Goal: Task Accomplishment & Management: Manage account settings

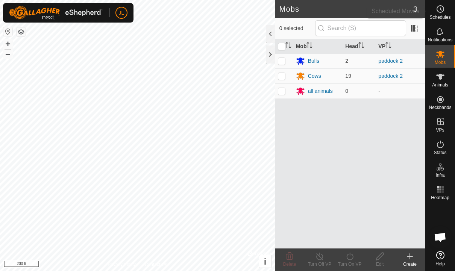
click at [440, 12] on icon at bounding box center [440, 9] width 9 height 9
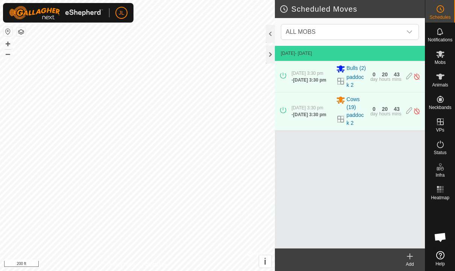
click at [410, 258] on icon at bounding box center [410, 256] width 0 height 5
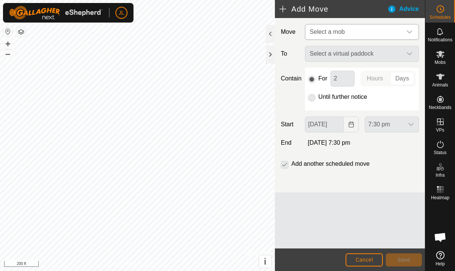
click at [406, 30] on icon "dropdown trigger" at bounding box center [409, 32] width 6 height 6
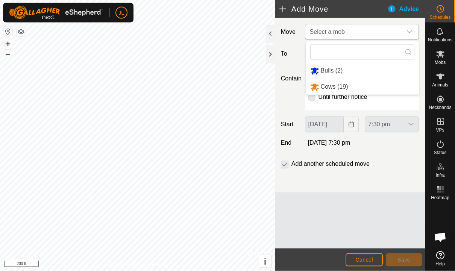
click at [337, 68] on span "Bulls (2)" at bounding box center [332, 70] width 22 height 6
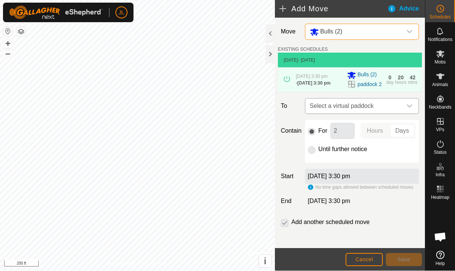
click at [407, 109] on icon "dropdown trigger" at bounding box center [409, 106] width 6 height 6
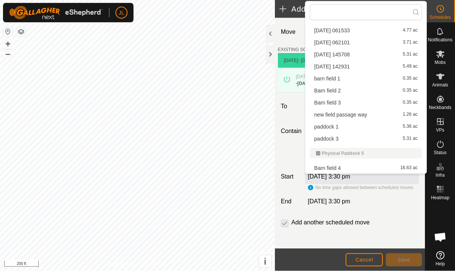
scroll to position [129, 0]
click at [335, 137] on span "paddock 3" at bounding box center [326, 138] width 24 height 5
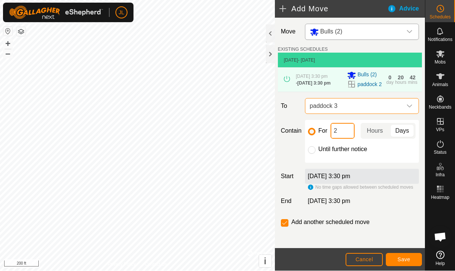
click at [338, 139] on input "2" at bounding box center [342, 131] width 24 height 16
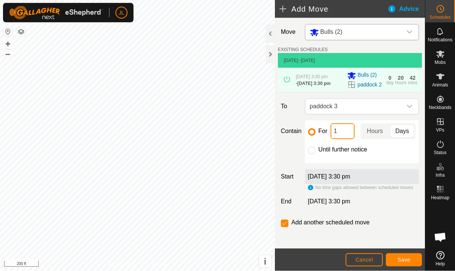
type input "18"
click at [374, 136] on span "Hours" at bounding box center [375, 131] width 16 height 9
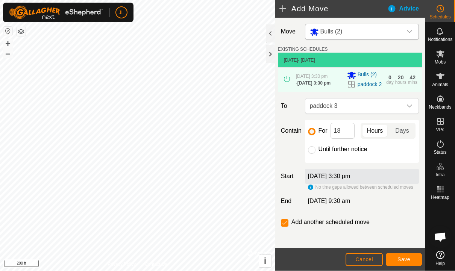
click at [406, 258] on span "Save" at bounding box center [403, 260] width 13 height 6
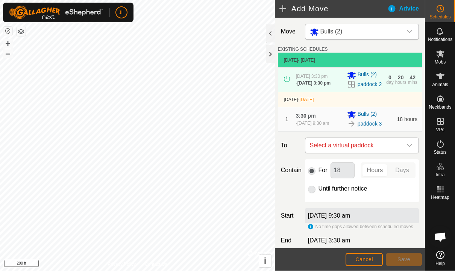
click at [410, 149] on icon "dropdown trigger" at bounding box center [409, 146] width 6 height 6
click at [407, 28] on div "dropdown trigger" at bounding box center [409, 31] width 15 height 15
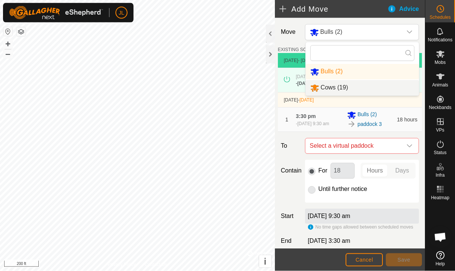
click at [348, 92] on div "Cows (19)" at bounding box center [329, 87] width 38 height 9
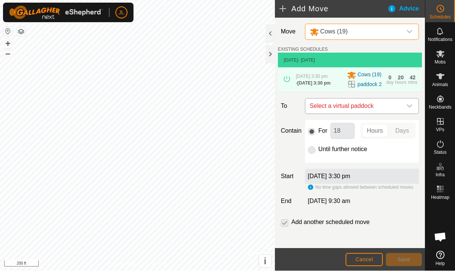
click at [411, 109] on icon "dropdown trigger" at bounding box center [409, 106] width 6 height 6
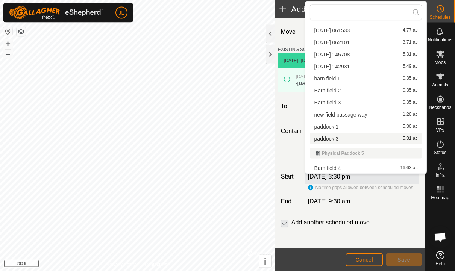
click at [330, 138] on span "paddock 3" at bounding box center [326, 138] width 24 height 5
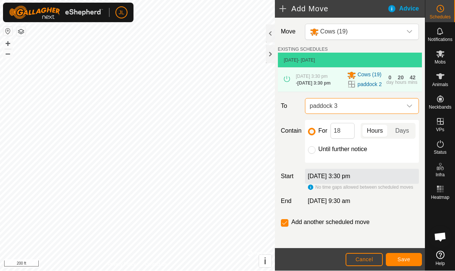
click at [415, 263] on button "Save" at bounding box center [404, 259] width 36 height 13
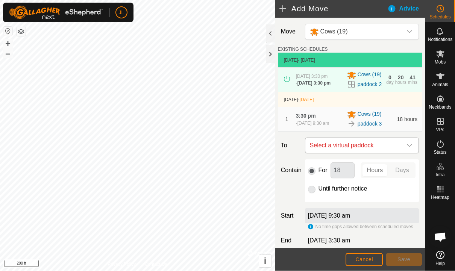
click at [408, 149] on icon "dropdown trigger" at bounding box center [409, 146] width 6 height 6
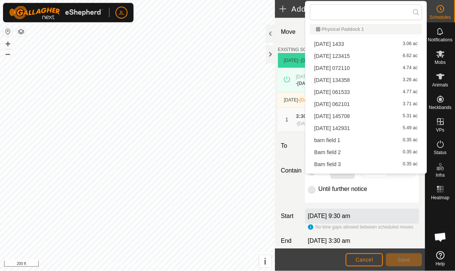
scroll to position [71, 0]
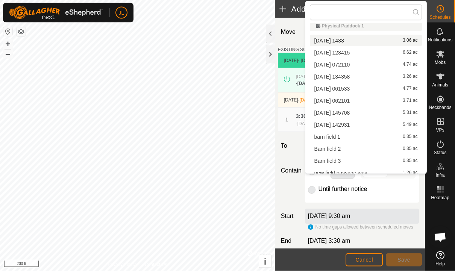
click at [343, 39] on span "[DATE] 1433" at bounding box center [329, 40] width 30 height 5
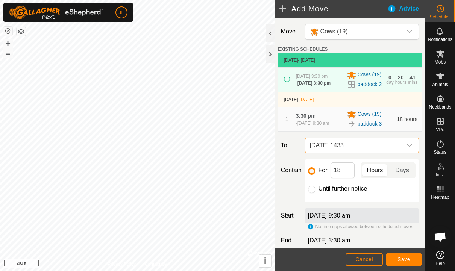
click at [407, 153] on div "dropdown trigger" at bounding box center [409, 145] width 15 height 15
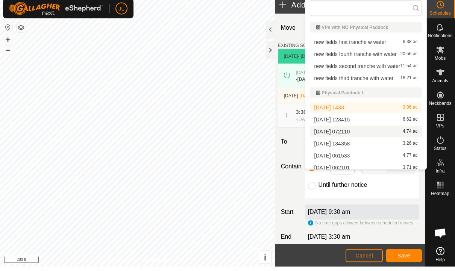
click at [350, 133] on span "[DATE] 072110" at bounding box center [332, 135] width 36 height 5
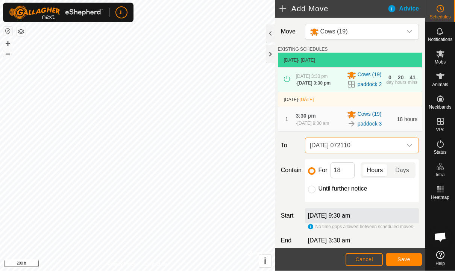
click at [410, 149] on icon "dropdown trigger" at bounding box center [409, 146] width 6 height 6
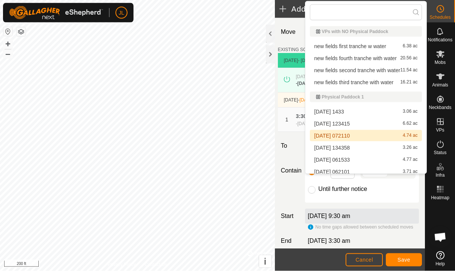
click at [350, 161] on span "[DATE] 061533" at bounding box center [332, 159] width 36 height 5
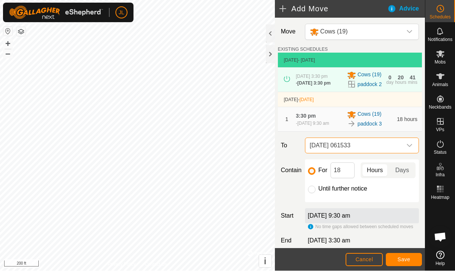
click at [411, 149] on icon "dropdown trigger" at bounding box center [409, 146] width 6 height 6
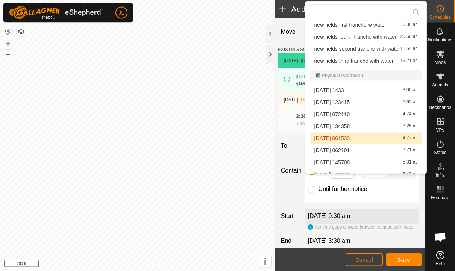
scroll to position [21, 0]
click at [350, 152] on span "[DATE] 062101" at bounding box center [332, 150] width 36 height 5
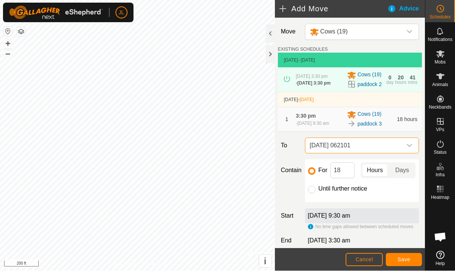
click at [413, 153] on div "dropdown trigger" at bounding box center [409, 145] width 15 height 15
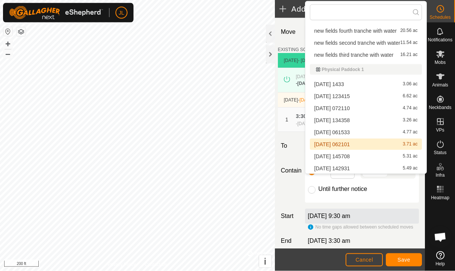
scroll to position [28, 0]
click at [361, 156] on div "[DATE] 145708 5.31 ac" at bounding box center [365, 155] width 103 height 5
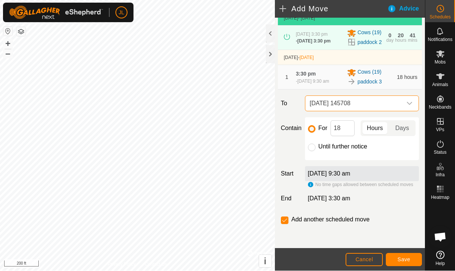
scroll to position [55, 0]
click at [412, 101] on icon "dropdown trigger" at bounding box center [409, 104] width 6 height 6
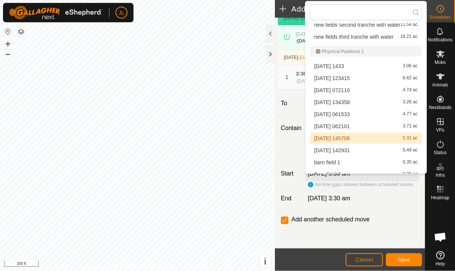
scroll to position [48, 0]
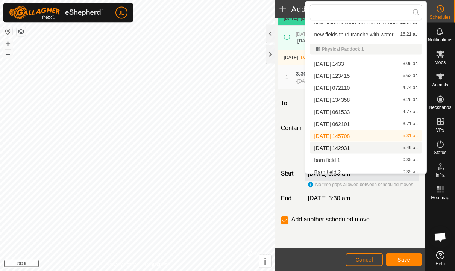
click at [350, 150] on span "[DATE] 142931" at bounding box center [332, 147] width 36 height 5
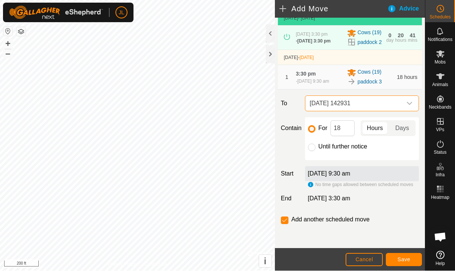
click at [408, 259] on span "Save" at bounding box center [403, 260] width 13 height 6
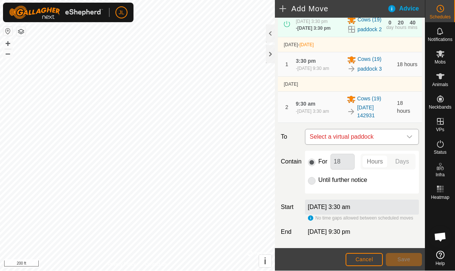
click at [410, 145] on div "dropdown trigger" at bounding box center [409, 137] width 15 height 15
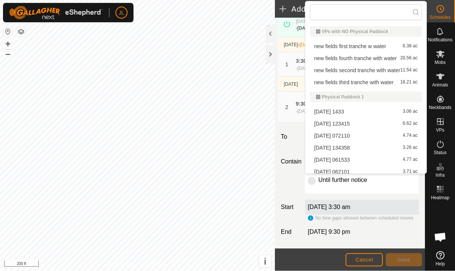
click at [345, 161] on span "[DATE] 061533" at bounding box center [332, 159] width 36 height 5
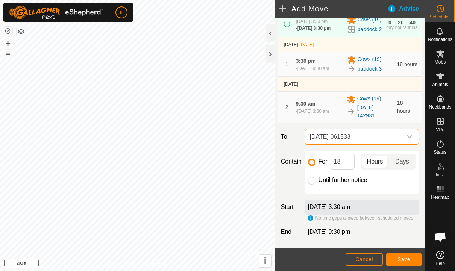
click at [409, 261] on span "Save" at bounding box center [403, 260] width 13 height 6
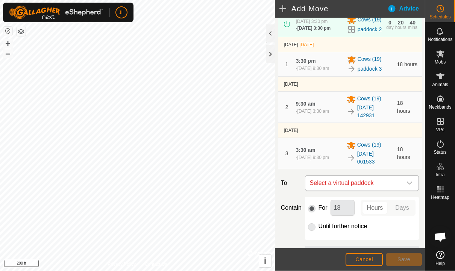
click at [407, 186] on icon "dropdown trigger" at bounding box center [409, 183] width 6 height 6
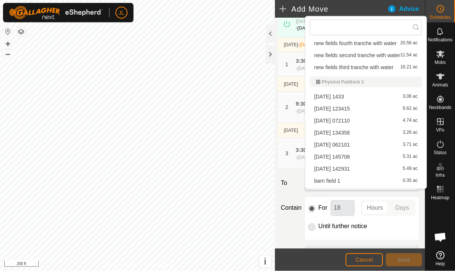
scroll to position [32, 0]
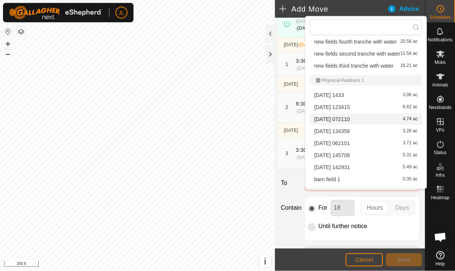
click at [350, 121] on span "[DATE] 072110" at bounding box center [332, 119] width 36 height 5
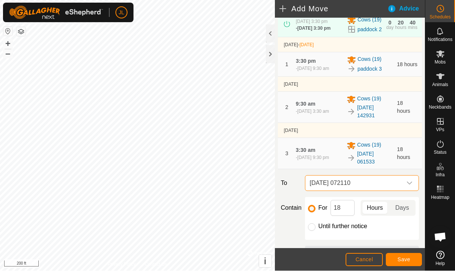
click at [412, 191] on div "dropdown trigger" at bounding box center [409, 183] width 15 height 15
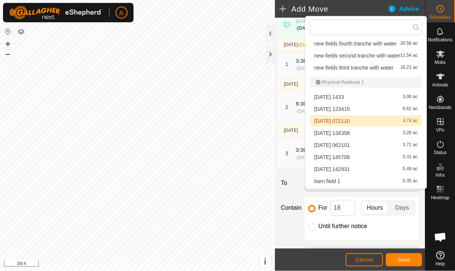
scroll to position [45, 0]
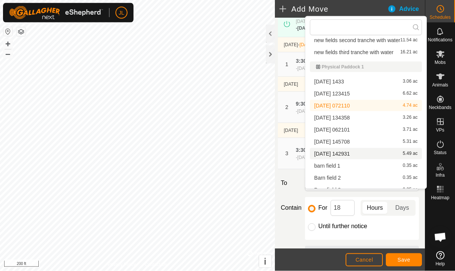
click at [349, 152] on span "[DATE] 142931" at bounding box center [332, 153] width 36 height 5
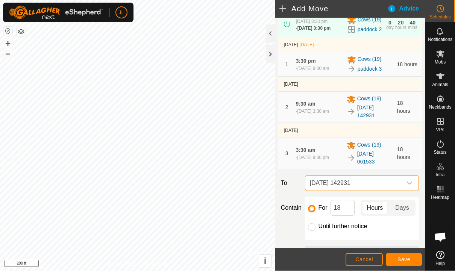
click at [408, 186] on icon "dropdown trigger" at bounding box center [409, 183] width 6 height 6
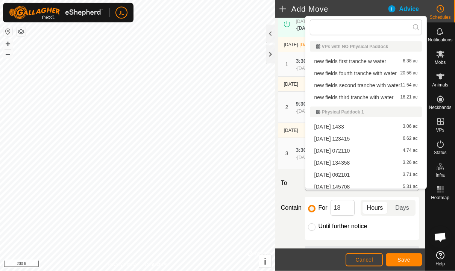
scroll to position [16, 0]
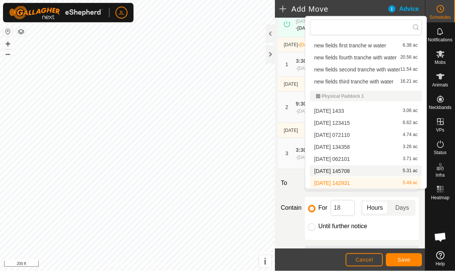
click at [347, 168] on span "[DATE] 145708" at bounding box center [332, 170] width 36 height 5
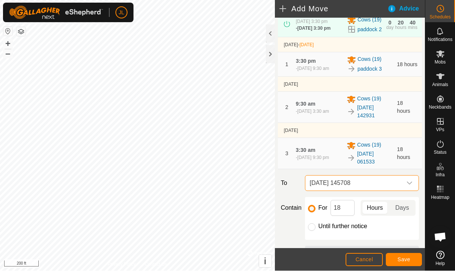
click at [411, 186] on icon "dropdown trigger" at bounding box center [409, 183] width 6 height 6
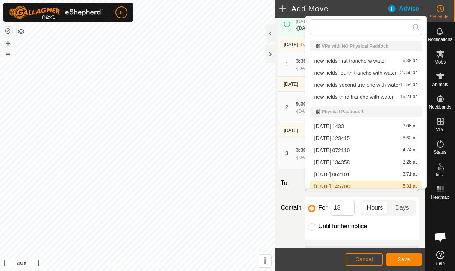
scroll to position [4, 0]
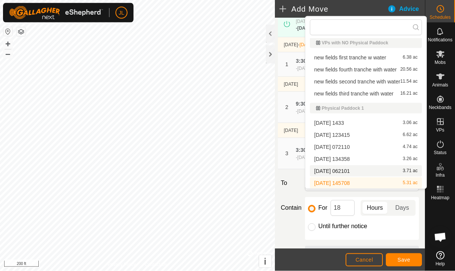
click at [348, 172] on span "[DATE] 062101" at bounding box center [332, 170] width 36 height 5
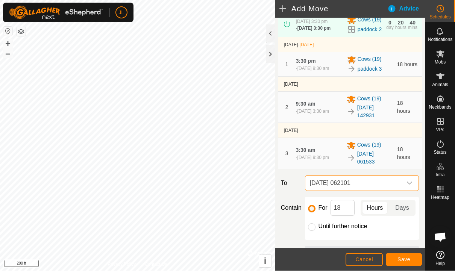
click at [405, 261] on span "Save" at bounding box center [403, 260] width 13 height 6
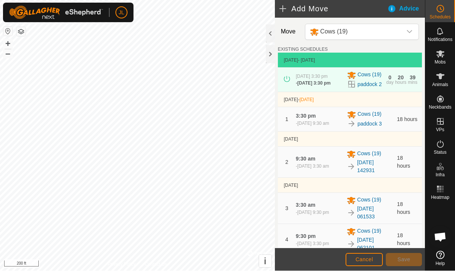
scroll to position [0, 0]
click at [408, 29] on icon "dropdown trigger" at bounding box center [409, 32] width 6 height 6
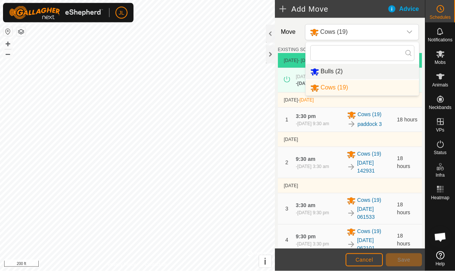
click at [333, 71] on span "Bulls (2)" at bounding box center [332, 71] width 22 height 6
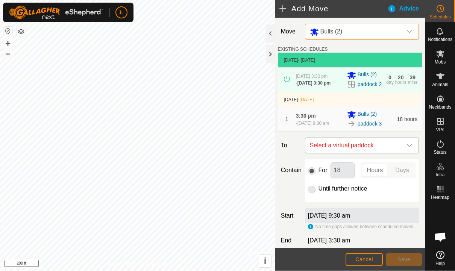
click at [410, 149] on icon "dropdown trigger" at bounding box center [409, 146] width 6 height 6
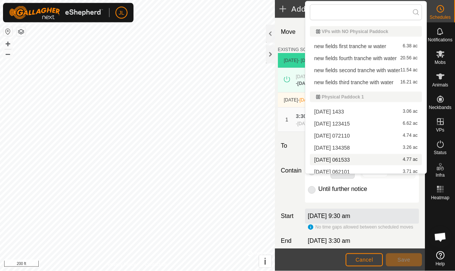
click at [350, 159] on span "[DATE] 061533" at bounding box center [332, 159] width 36 height 5
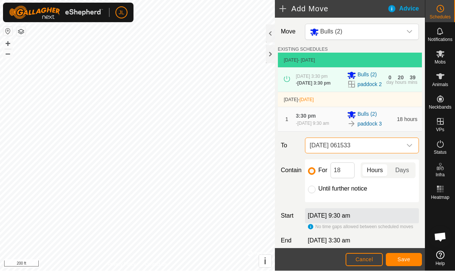
scroll to position [1, 0]
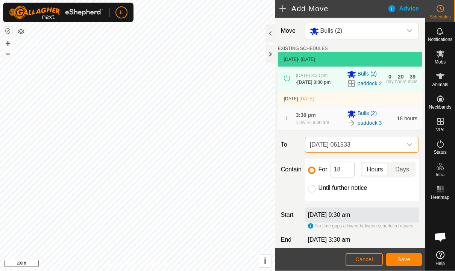
click at [412, 153] on div "dropdown trigger" at bounding box center [409, 145] width 15 height 15
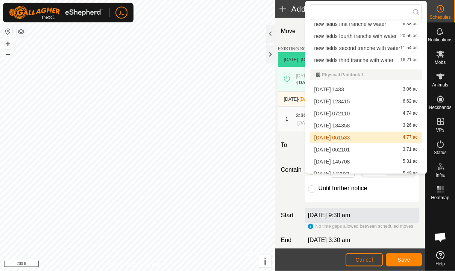
scroll to position [26, 0]
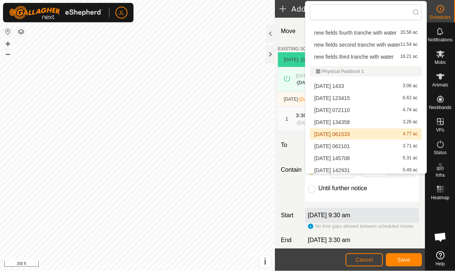
click at [350, 148] on span "[DATE] 062101" at bounding box center [332, 146] width 36 height 5
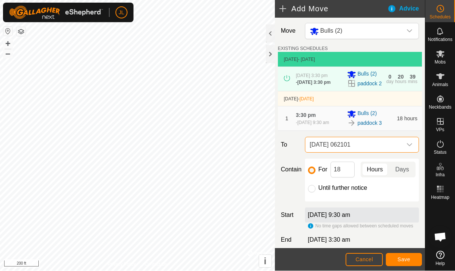
click at [412, 153] on div "dropdown trigger" at bounding box center [409, 145] width 15 height 15
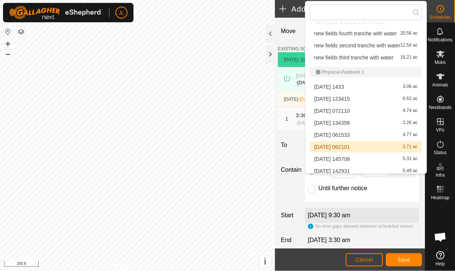
scroll to position [36, 0]
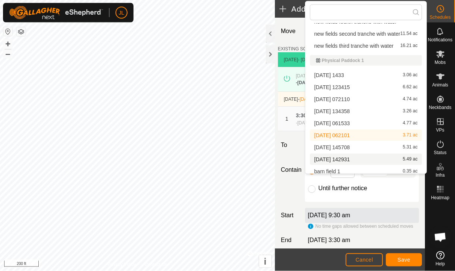
click at [360, 159] on div "[DATE] 142931 5.49 ac" at bounding box center [365, 159] width 103 height 5
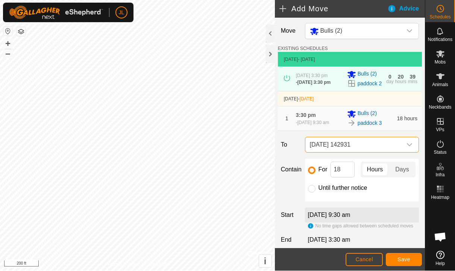
click at [412, 259] on button "Save" at bounding box center [404, 259] width 36 height 13
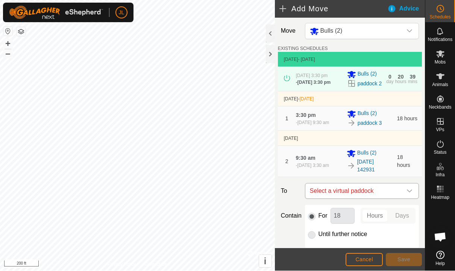
click at [410, 194] on icon "dropdown trigger" at bounding box center [409, 191] width 6 height 6
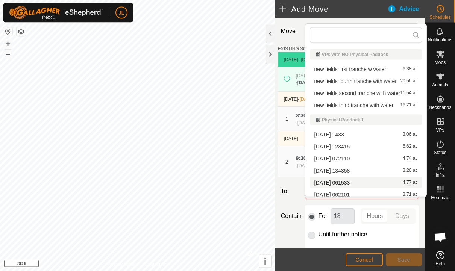
click at [350, 182] on span "[DATE] 061533" at bounding box center [332, 182] width 36 height 5
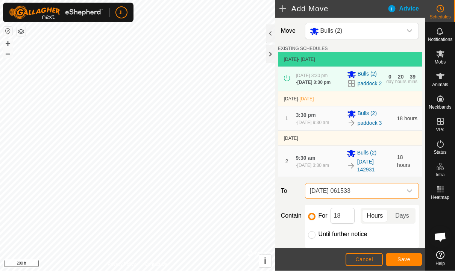
click at [407, 259] on span "Save" at bounding box center [403, 260] width 13 height 6
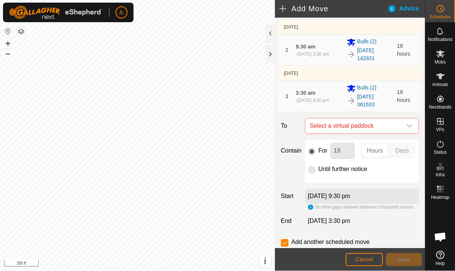
scroll to position [118, 0]
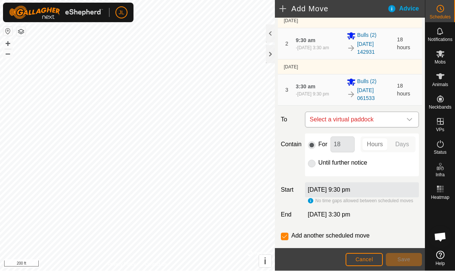
click at [409, 121] on icon "dropdown trigger" at bounding box center [409, 119] width 5 height 3
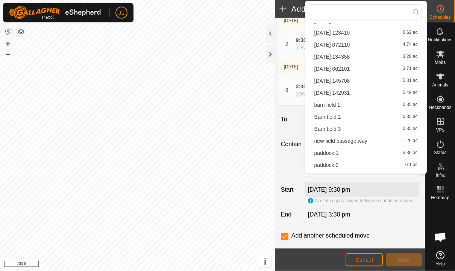
scroll to position [91, 0]
click at [348, 68] on span "[DATE] 062101" at bounding box center [332, 68] width 36 height 5
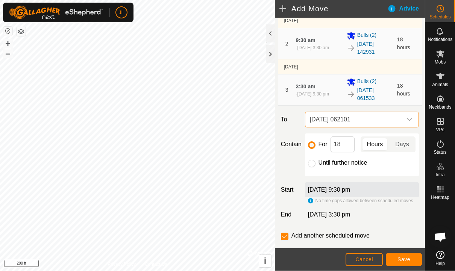
click at [410, 259] on span "Save" at bounding box center [403, 260] width 13 height 6
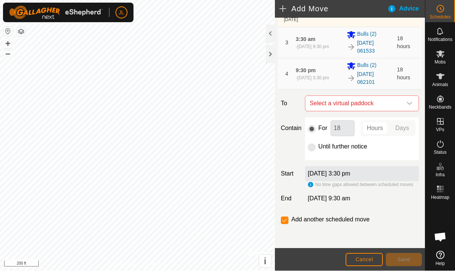
scroll to position [179, 0]
click at [270, 52] on div at bounding box center [270, 54] width 9 height 18
